Goal: Task Accomplishment & Management: Complete application form

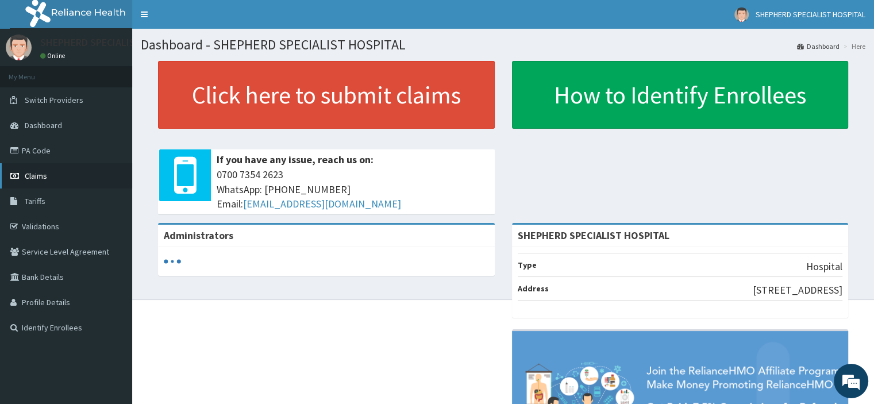
click at [46, 181] on link "Claims" at bounding box center [66, 175] width 132 height 25
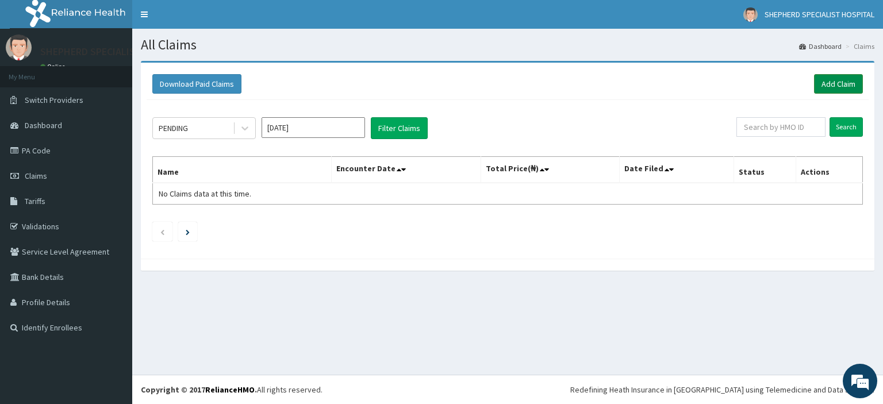
click at [841, 84] on link "Add Claim" at bounding box center [838, 84] width 49 height 20
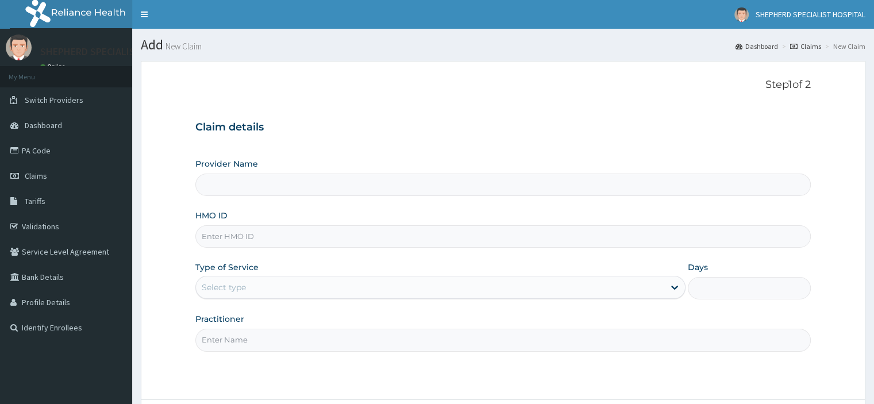
type input "SHEPHERD SPECIALIST HOSPITAL"
click at [379, 236] on input "HMO ID" at bounding box center [502, 236] width 615 height 22
type input "s"
type input "SBG/10447/A"
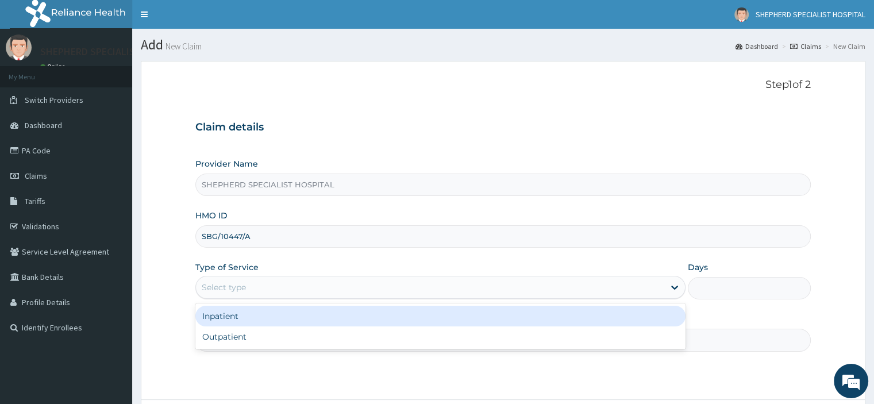
click at [290, 283] on div "Select type" at bounding box center [430, 287] width 468 height 18
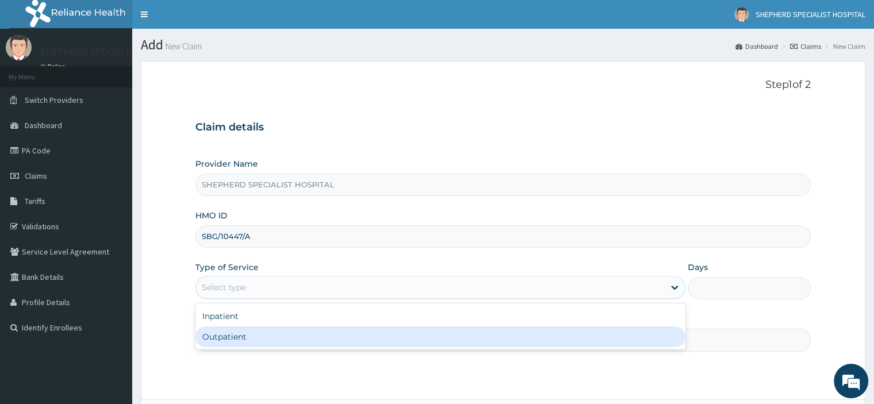
click at [255, 332] on div "Outpatient" at bounding box center [440, 336] width 490 height 21
type input "1"
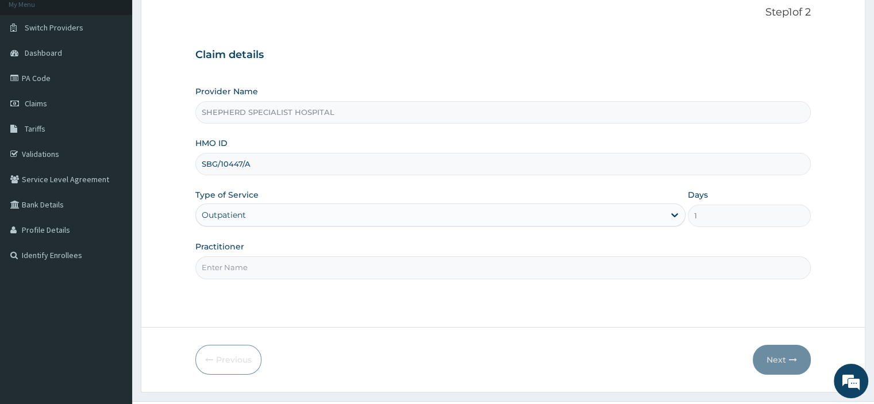
scroll to position [98, 0]
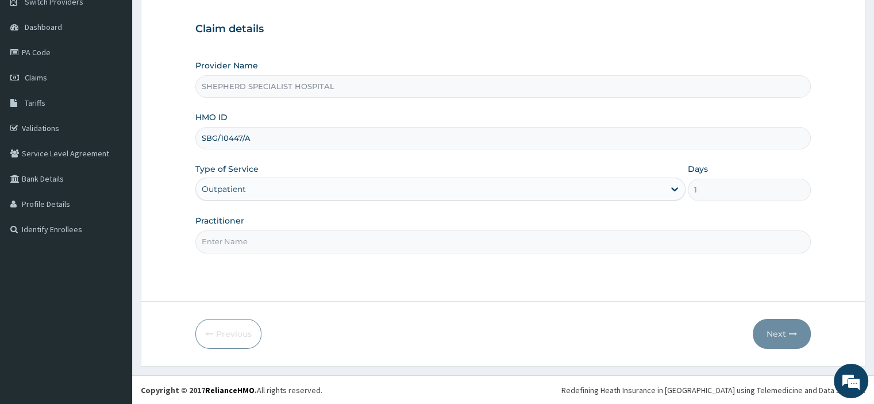
click at [453, 239] on input "Practitioner" at bounding box center [502, 241] width 615 height 22
type input "d"
type input "Dr Sanusi"
click at [783, 340] on button "Next" at bounding box center [782, 334] width 58 height 30
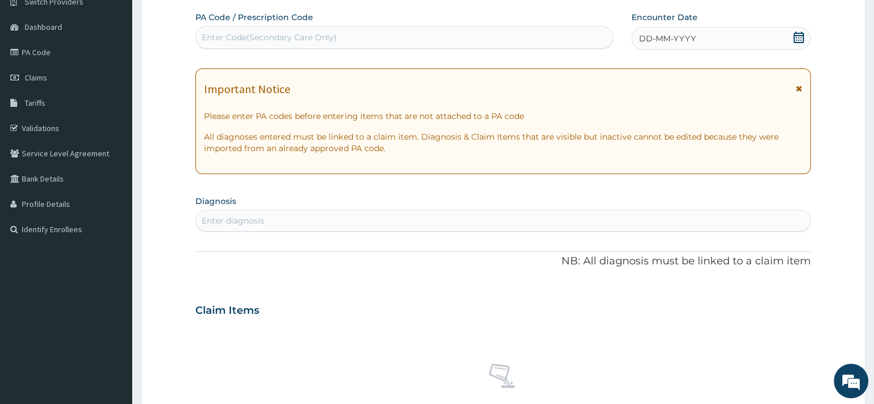
click at [255, 217] on div "Enter diagnosis" at bounding box center [233, 220] width 63 height 11
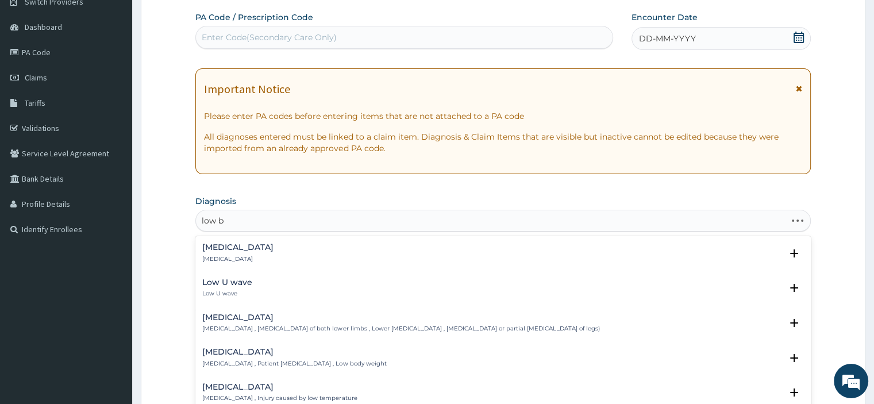
type input "low ba"
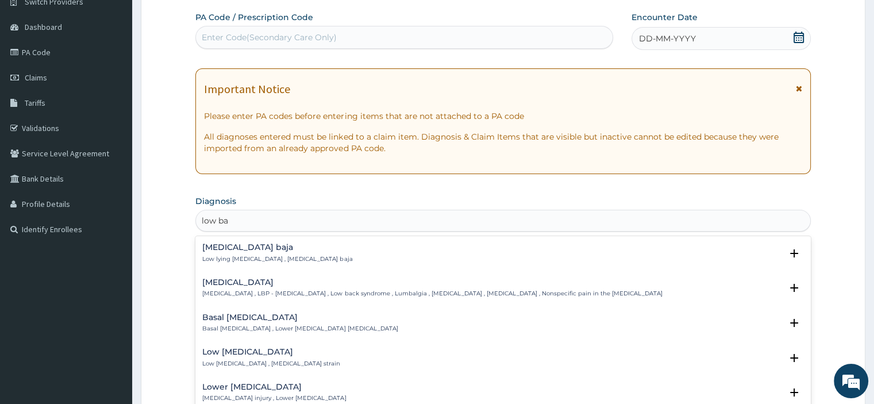
click at [240, 287] on h4 "Low back pain" at bounding box center [432, 282] width 460 height 9
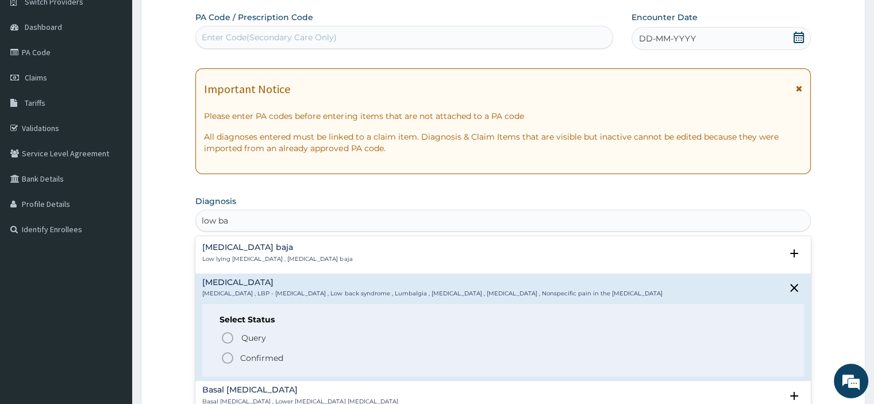
click at [253, 358] on p "Confirmed" at bounding box center [261, 357] width 43 height 11
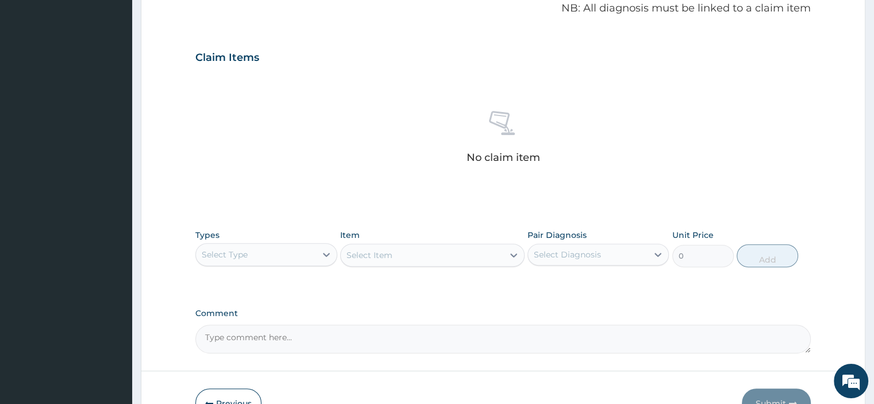
scroll to position [372, 0]
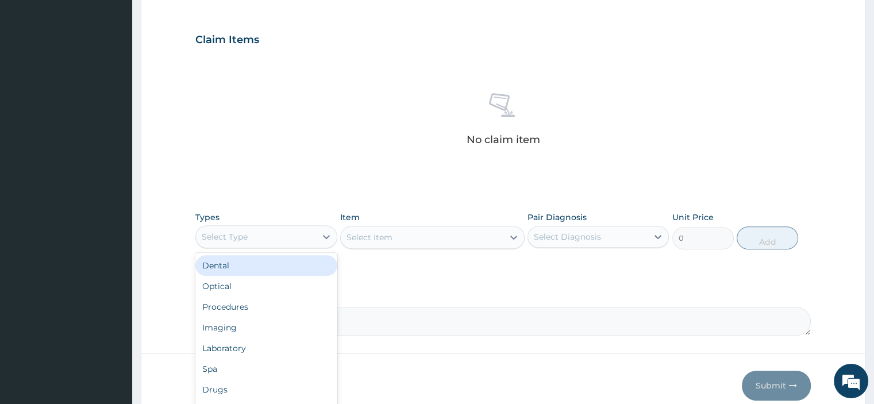
click at [304, 242] on div "Select Type" at bounding box center [256, 237] width 120 height 18
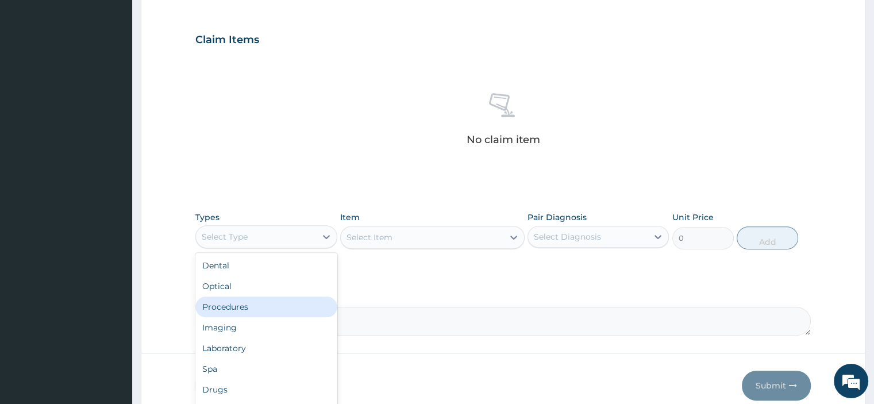
click at [264, 308] on div "Procedures" at bounding box center [265, 307] width 141 height 21
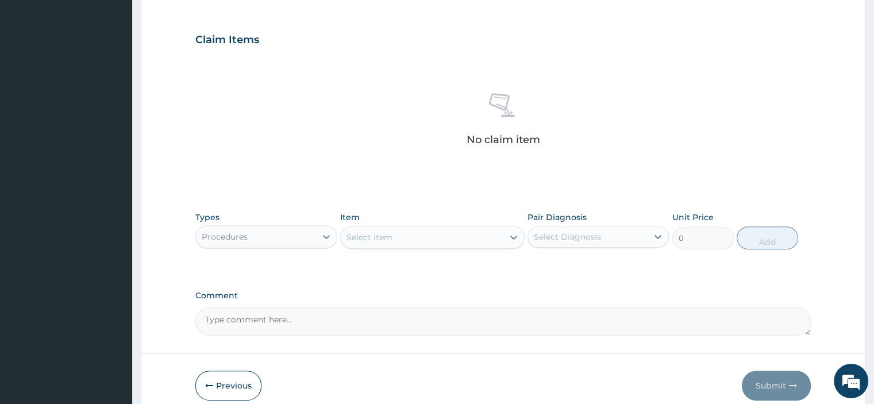
click at [359, 244] on div "Select Item" at bounding box center [422, 237] width 163 height 18
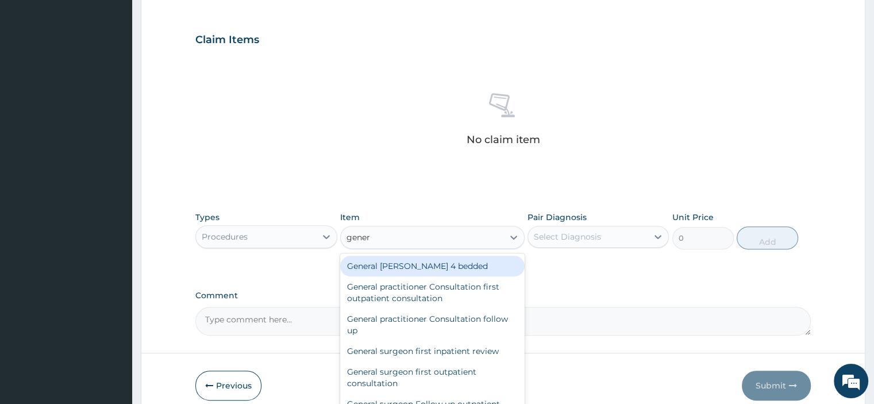
type input "genera"
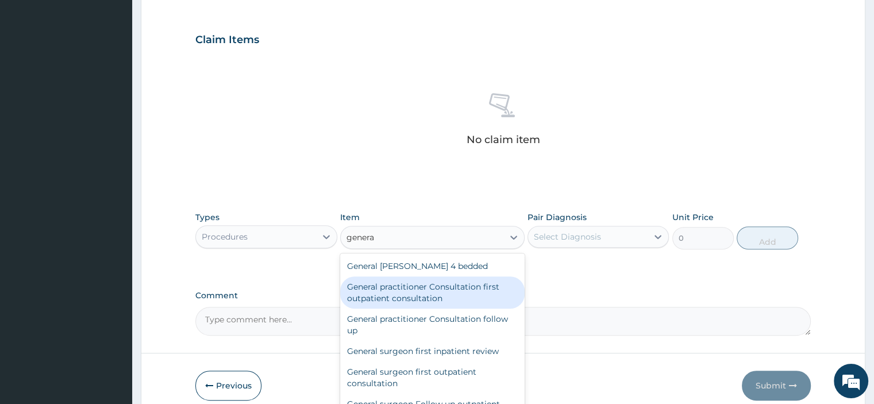
click at [411, 296] on div "General practitioner Consultation first outpatient consultation" at bounding box center [432, 292] width 185 height 32
type input "3795"
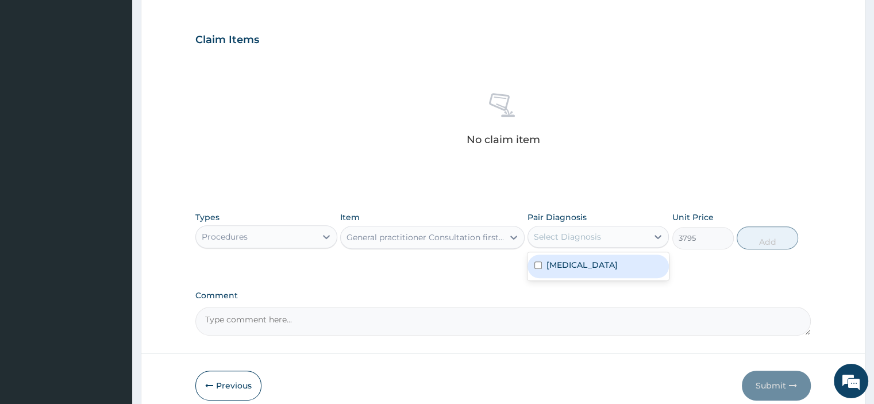
click at [624, 239] on div "Select Diagnosis" at bounding box center [588, 237] width 120 height 18
click at [583, 267] on label "Low back pain" at bounding box center [582, 264] width 71 height 11
checkbox input "true"
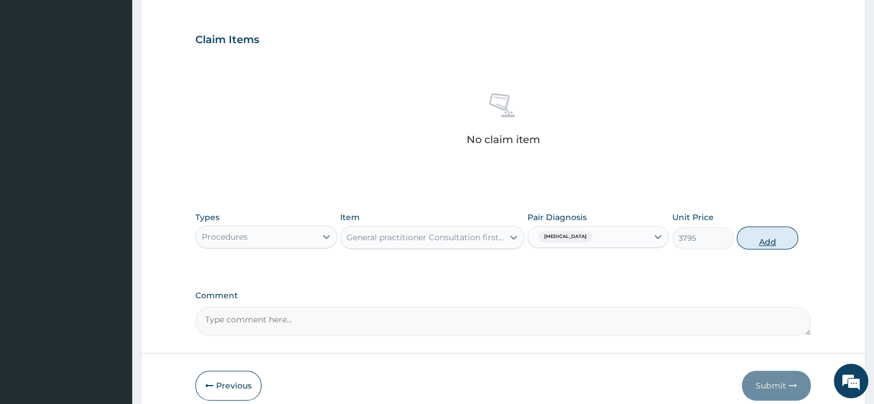
click at [756, 237] on button "Add" at bounding box center [768, 237] width 62 height 23
type input "0"
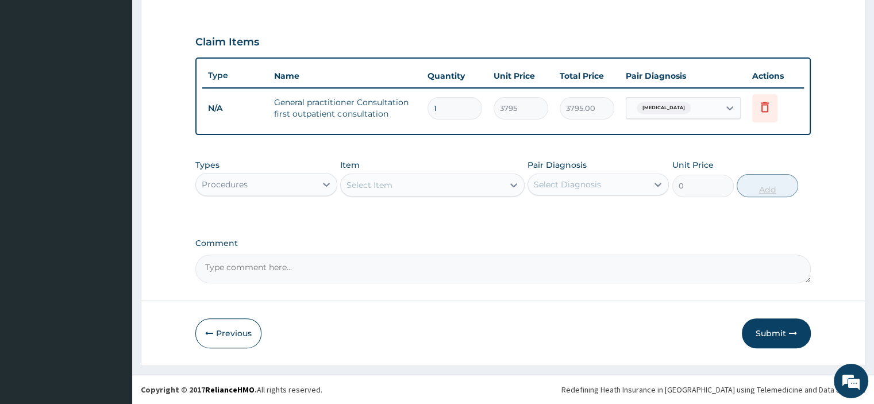
scroll to position [368, 0]
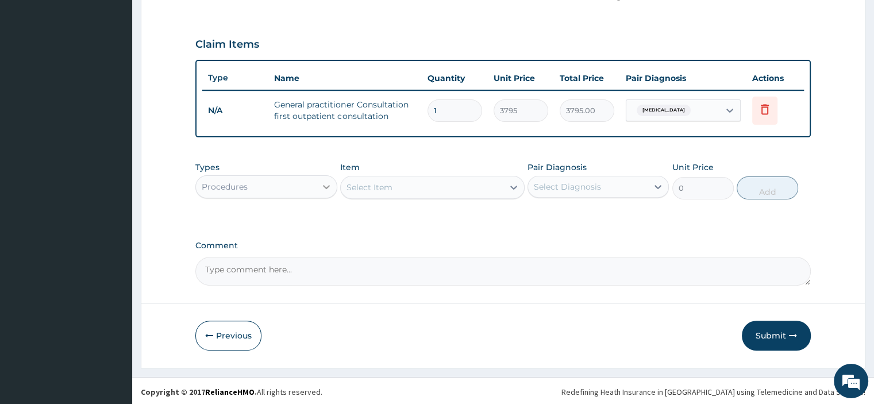
click at [318, 183] on div at bounding box center [326, 186] width 21 height 21
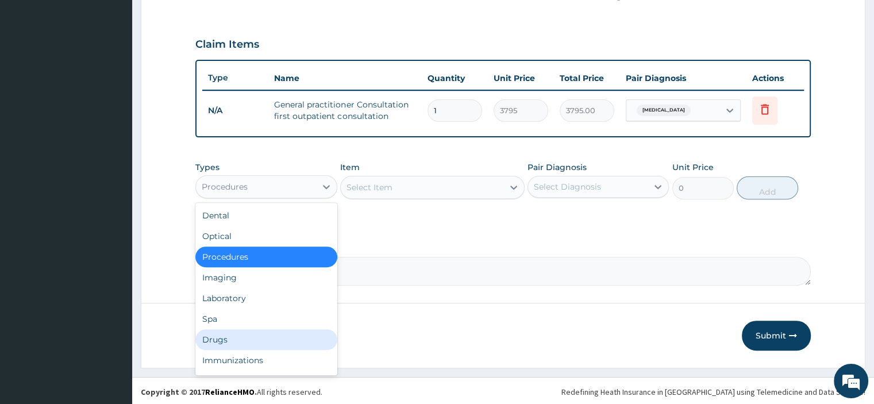
click at [225, 344] on div "Drugs" at bounding box center [265, 339] width 141 height 21
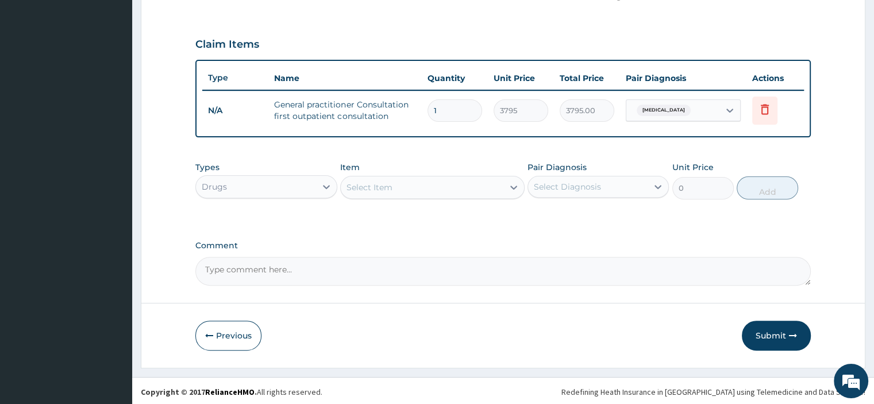
click at [405, 186] on div "Select Item" at bounding box center [422, 187] width 163 height 18
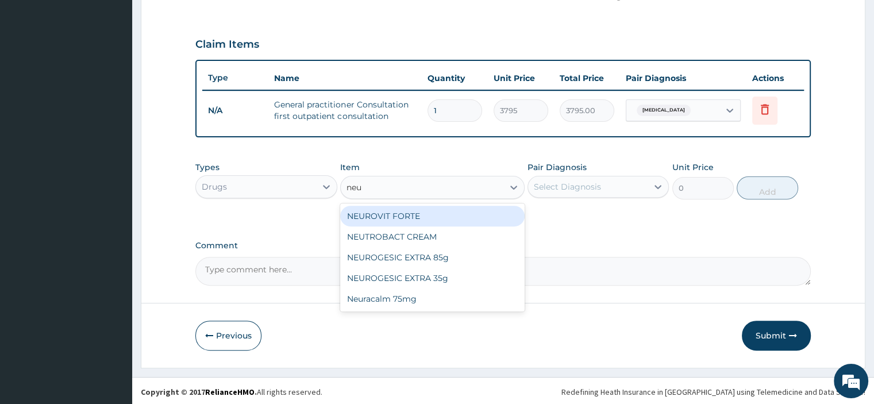
type input "neur"
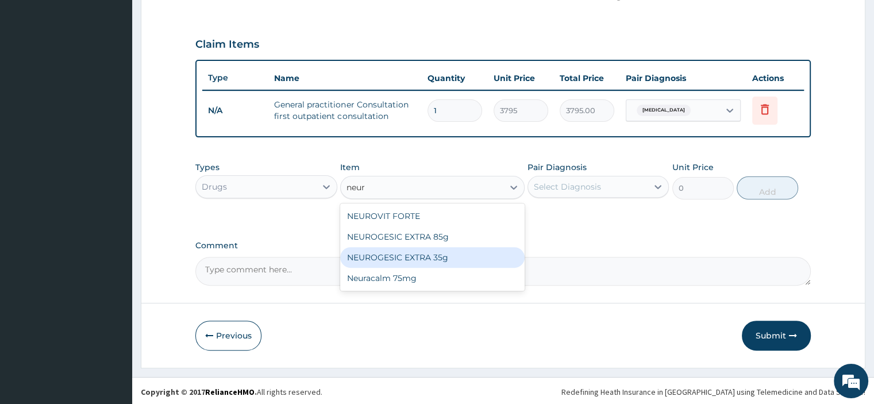
click at [408, 251] on div "NEUROGESIC EXTRA 35g" at bounding box center [432, 257] width 185 height 21
type input "1897.5"
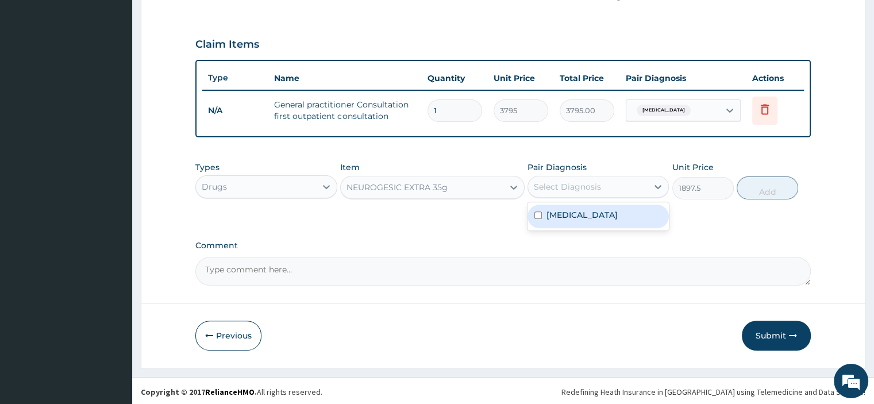
click at [595, 190] on div "Select Diagnosis" at bounding box center [567, 186] width 67 height 11
click at [566, 215] on label "Low back pain" at bounding box center [582, 214] width 71 height 11
checkbox input "true"
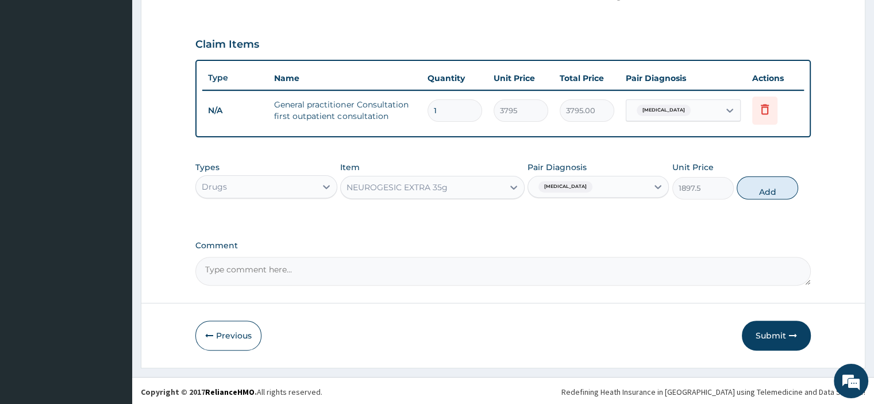
click at [96, 142] on aside "SHEPHERD SPECIALIST HOSPITAL Online My Menu Switch Providers Dashboard PA Code …" at bounding box center [66, 19] width 132 height 774
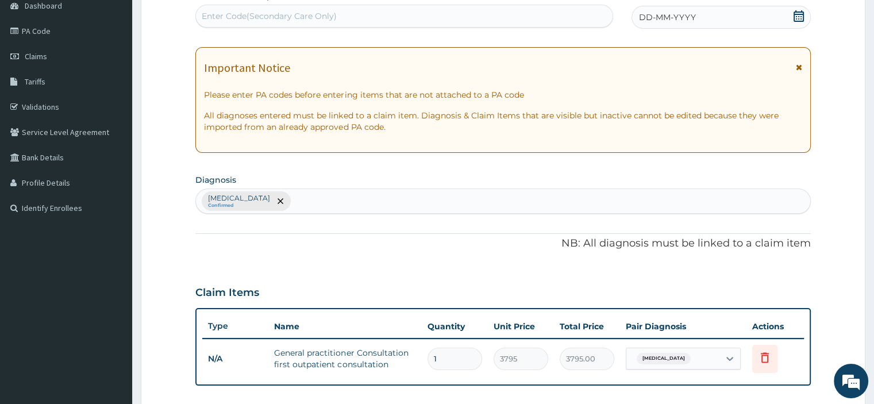
scroll to position [74, 0]
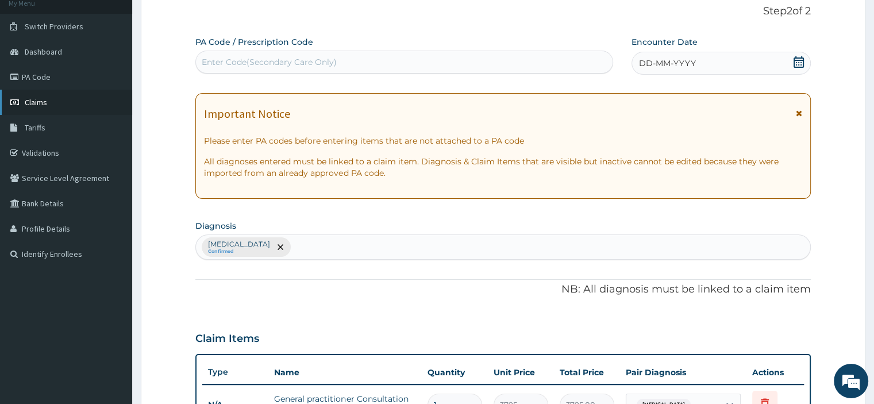
click at [41, 102] on span "Claims" at bounding box center [36, 102] width 22 height 10
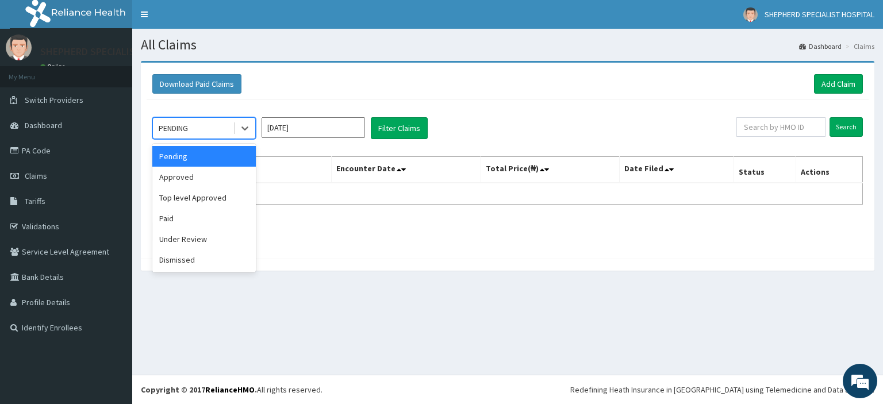
click at [225, 129] on div "PENDING" at bounding box center [193, 128] width 80 height 18
click at [199, 171] on div "Approved" at bounding box center [203, 177] width 103 height 21
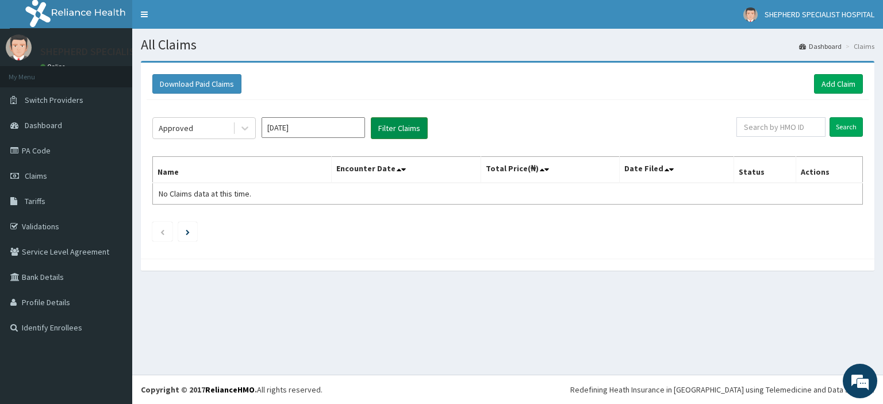
click at [408, 128] on button "Filter Claims" at bounding box center [399, 128] width 57 height 22
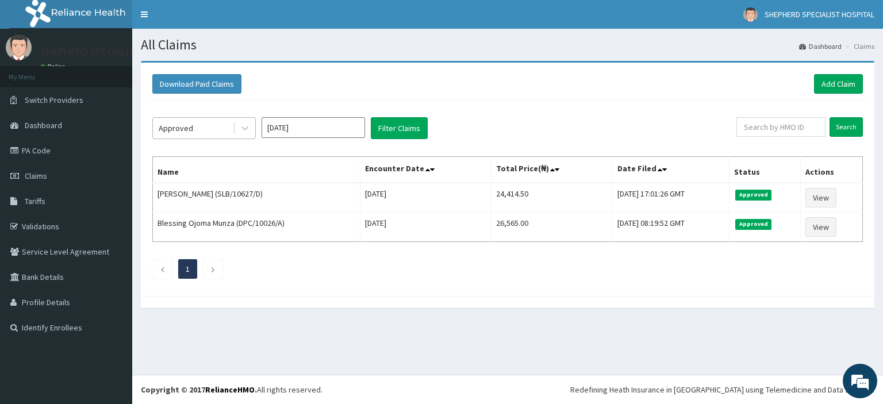
click at [217, 129] on div "Approved" at bounding box center [193, 128] width 80 height 18
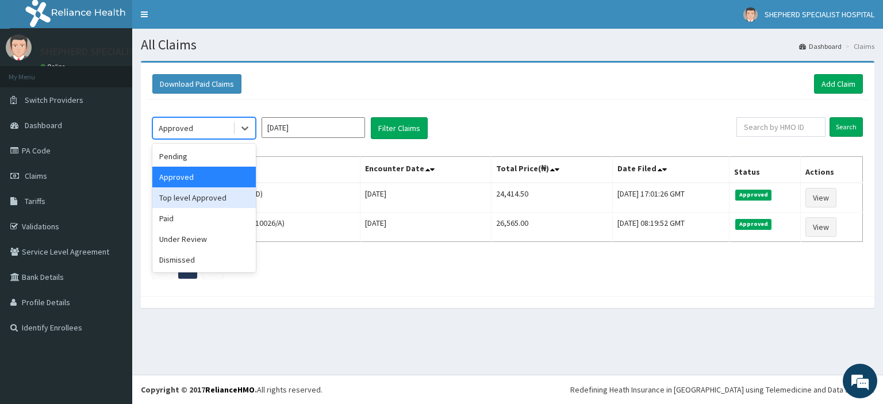
click at [202, 202] on div "Top level Approved" at bounding box center [203, 197] width 103 height 21
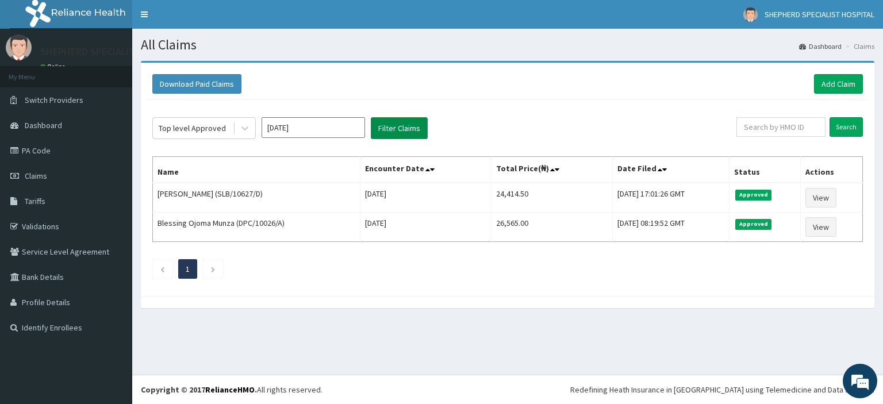
click at [409, 124] on button "Filter Claims" at bounding box center [399, 128] width 57 height 22
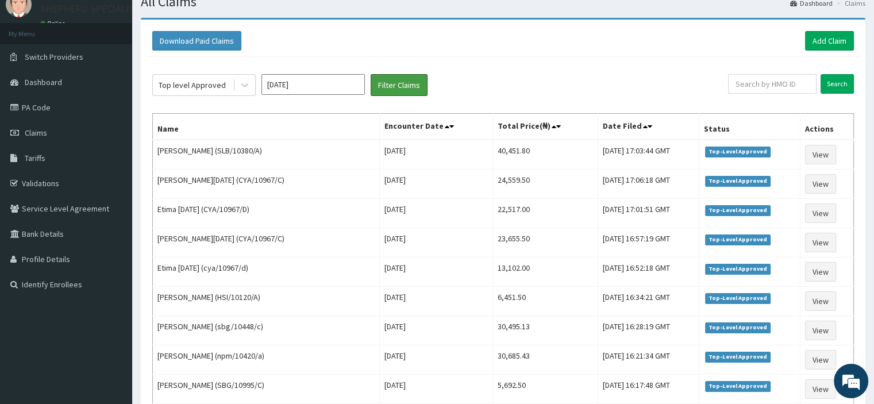
scroll to position [34, 0]
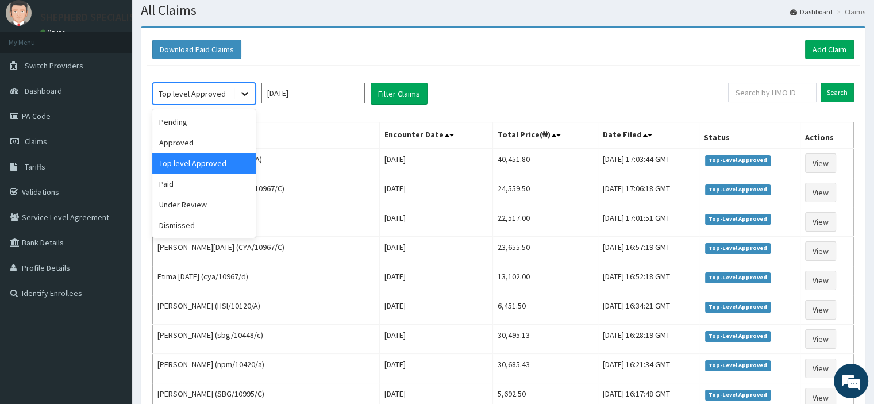
click at [243, 95] on icon at bounding box center [244, 93] width 11 height 11
click at [212, 181] on div "Paid" at bounding box center [203, 184] width 103 height 21
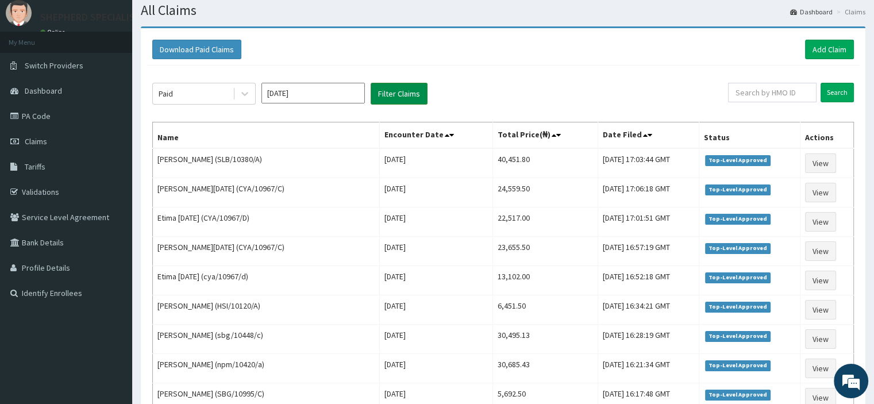
click at [389, 96] on button "Filter Claims" at bounding box center [399, 94] width 57 height 22
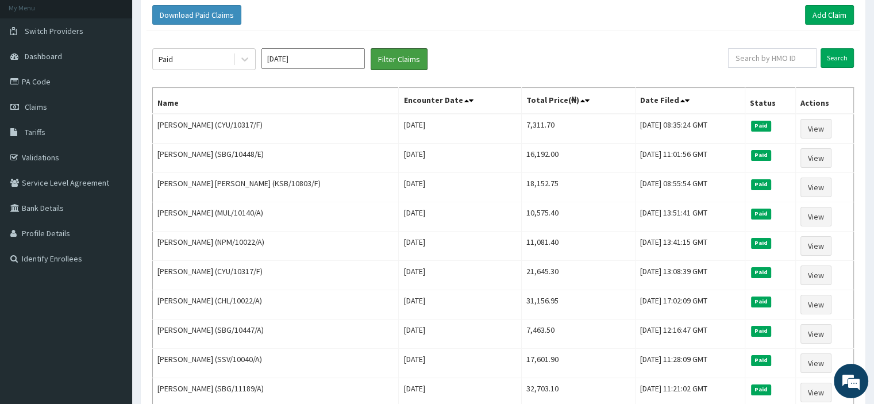
scroll to position [0, 0]
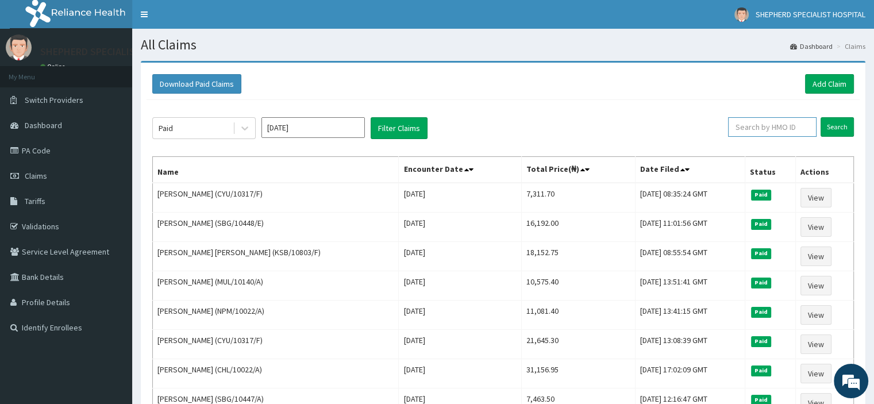
click at [765, 129] on input "text" at bounding box center [772, 127] width 89 height 20
drag, startPoint x: 781, startPoint y: 125, endPoint x: 682, endPoint y: 125, distance: 99.4
click at [682, 125] on div "Paid [DATE] Filter Claims sbg/10447/a Search" at bounding box center [503, 128] width 702 height 22
type input "sbg/10447/a"
click at [831, 126] on input "Search" at bounding box center [837, 127] width 33 height 20
